Goal: Contribute content: Contribute content

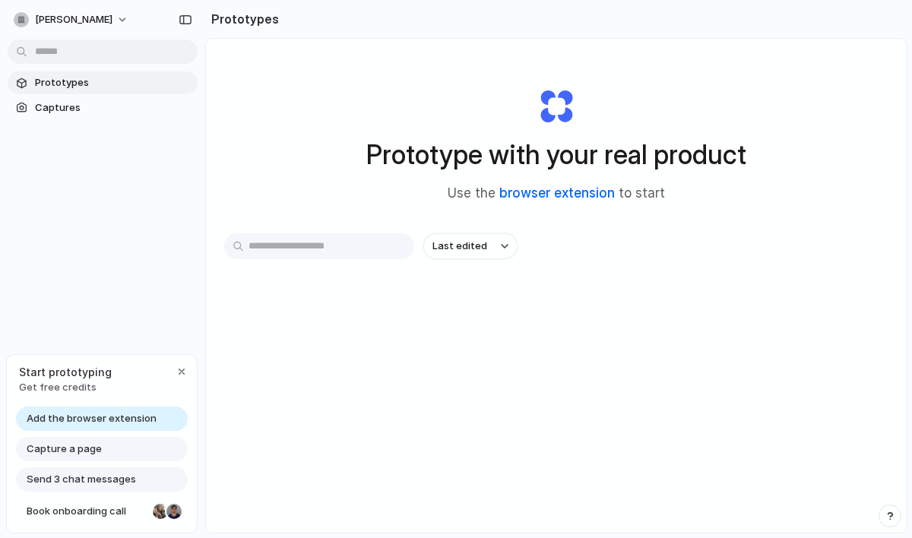
click at [591, 196] on link "browser extension" at bounding box center [556, 192] width 115 height 15
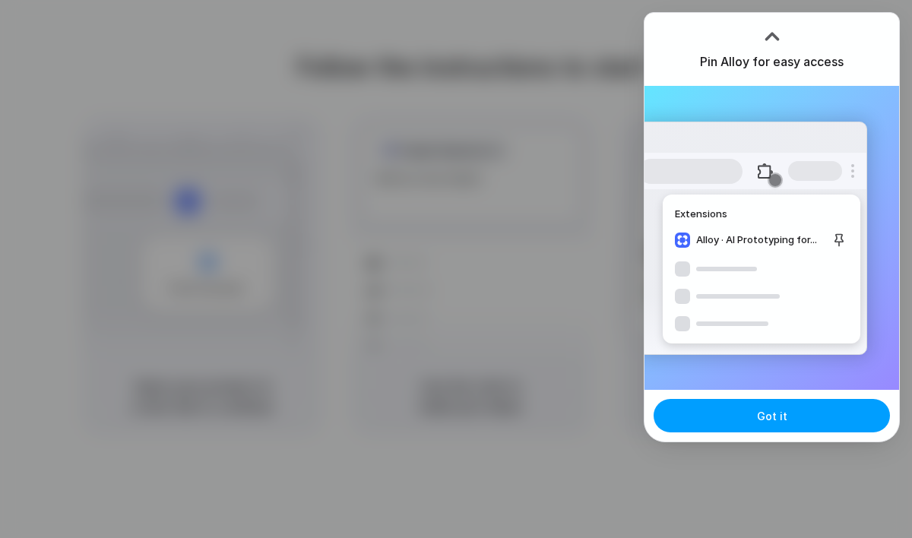
click at [781, 429] on button "Got it" at bounding box center [771, 415] width 236 height 33
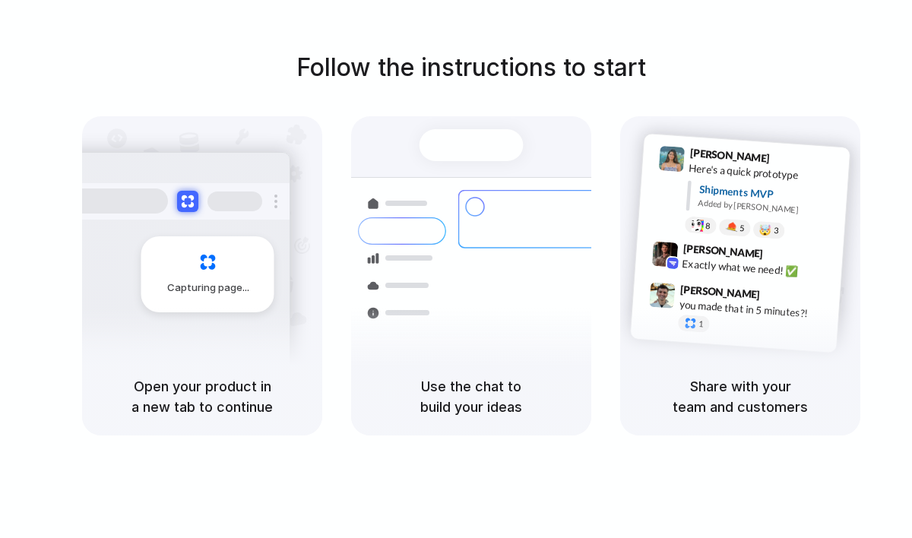
click at [609, 20] on div "Follow the instructions to start Capturing page Open your product in a new tab …" at bounding box center [471, 284] width 942 height 568
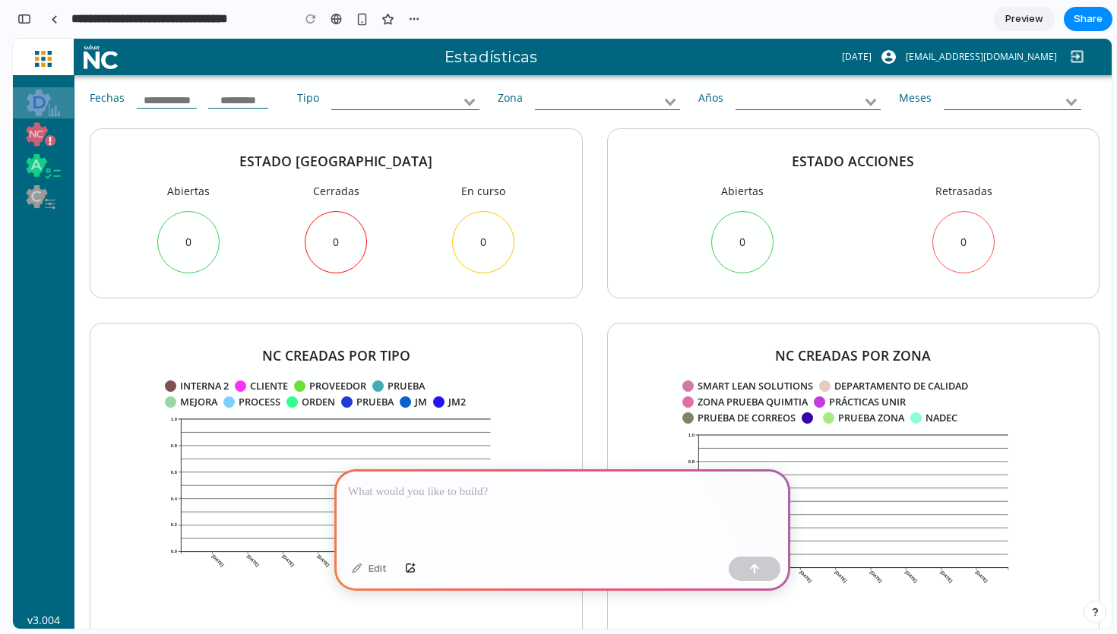
click at [420, 486] on p at bounding box center [562, 492] width 429 height 18
